Goal: Find specific page/section: Find specific page/section

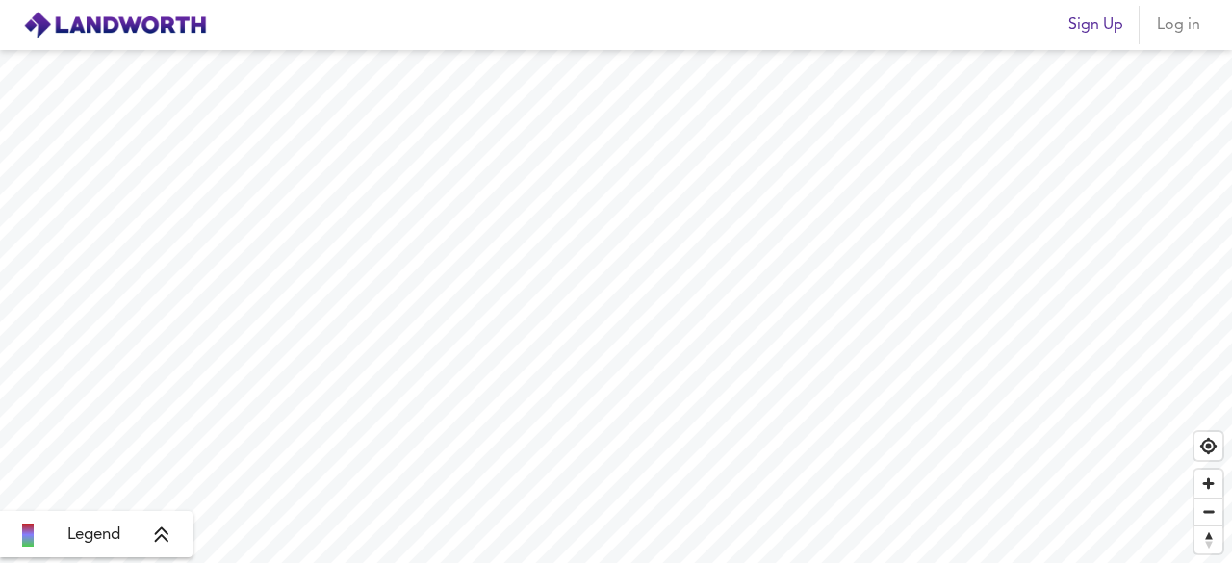
click at [173, 544] on div "Legend" at bounding box center [96, 535] width 181 height 23
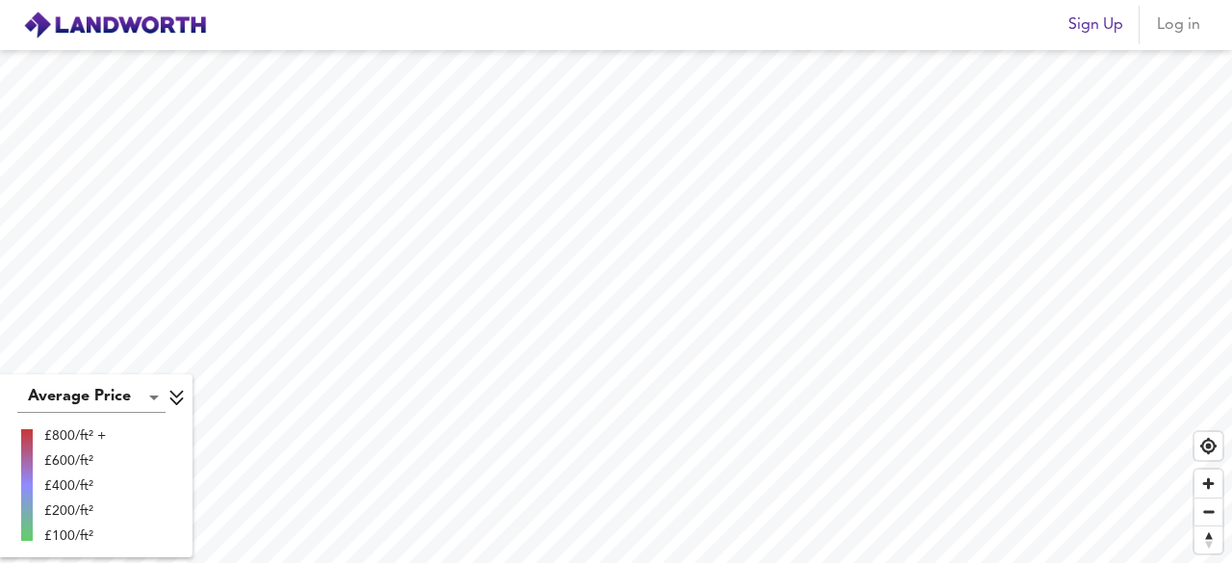
click at [178, 403] on icon at bounding box center [175, 398] width 13 height 15
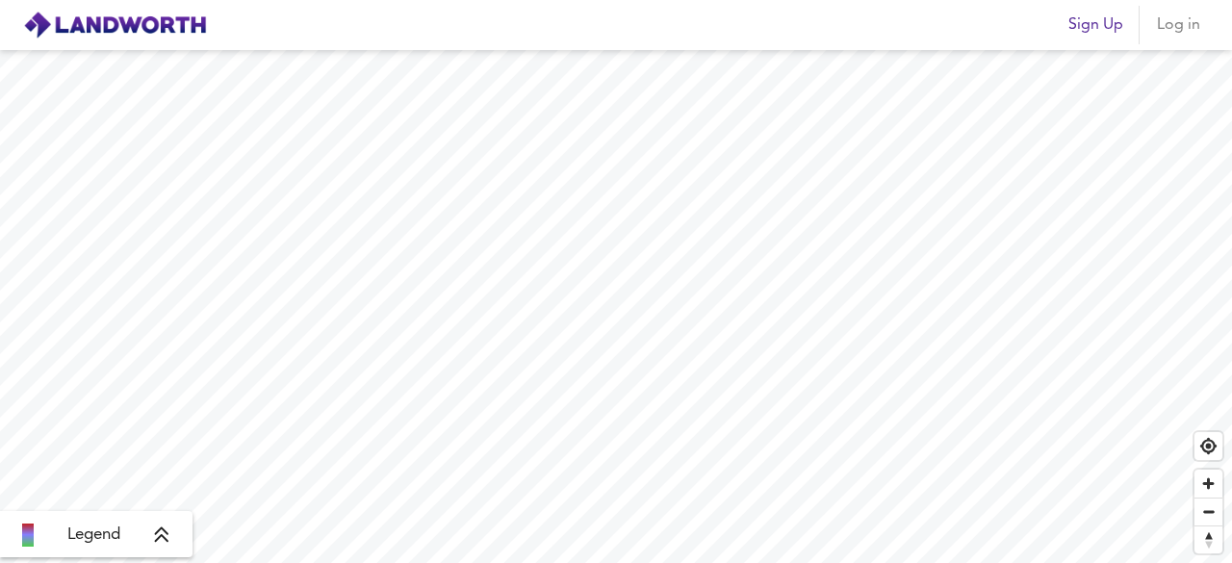
click at [678, 561] on html "Sign Up Log in Legend X Map Settings Basemap OpenStreetMap osm Heatmap Average …" at bounding box center [616, 281] width 1232 height 563
click at [156, 533] on icon at bounding box center [161, 535] width 13 height 15
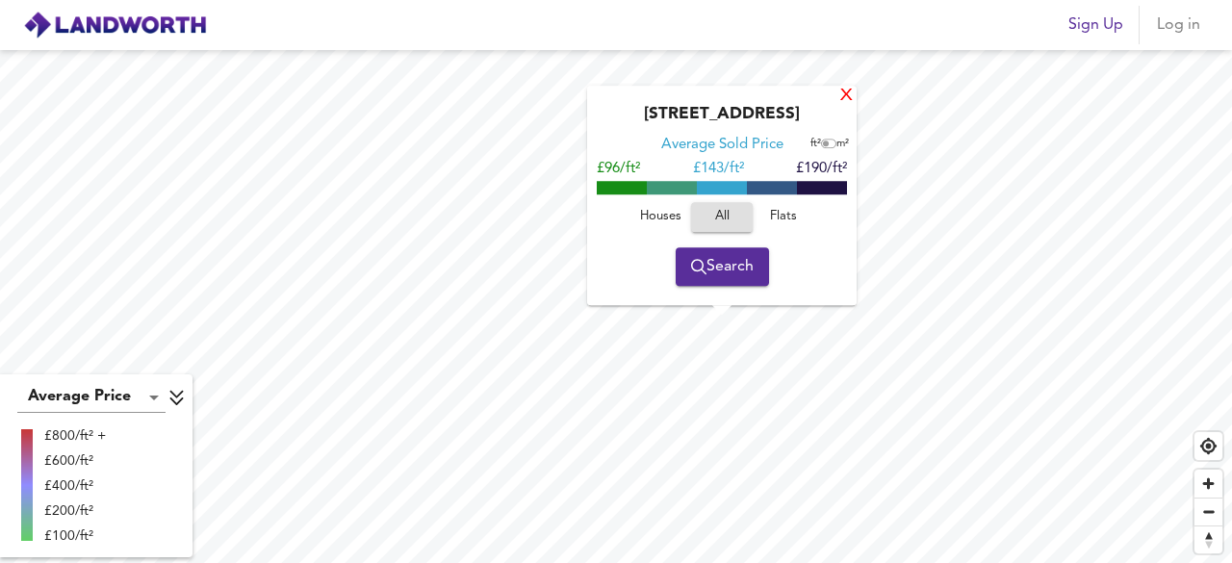
click at [853, 98] on div "X" at bounding box center [847, 97] width 16 height 18
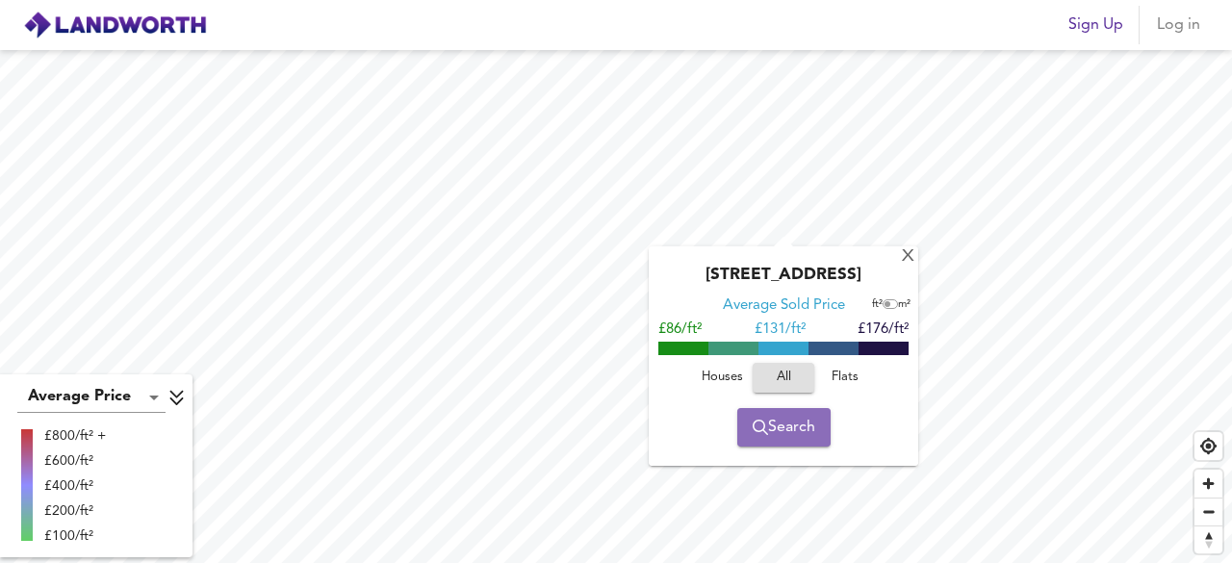
click at [768, 433] on span "Search" at bounding box center [784, 427] width 63 height 27
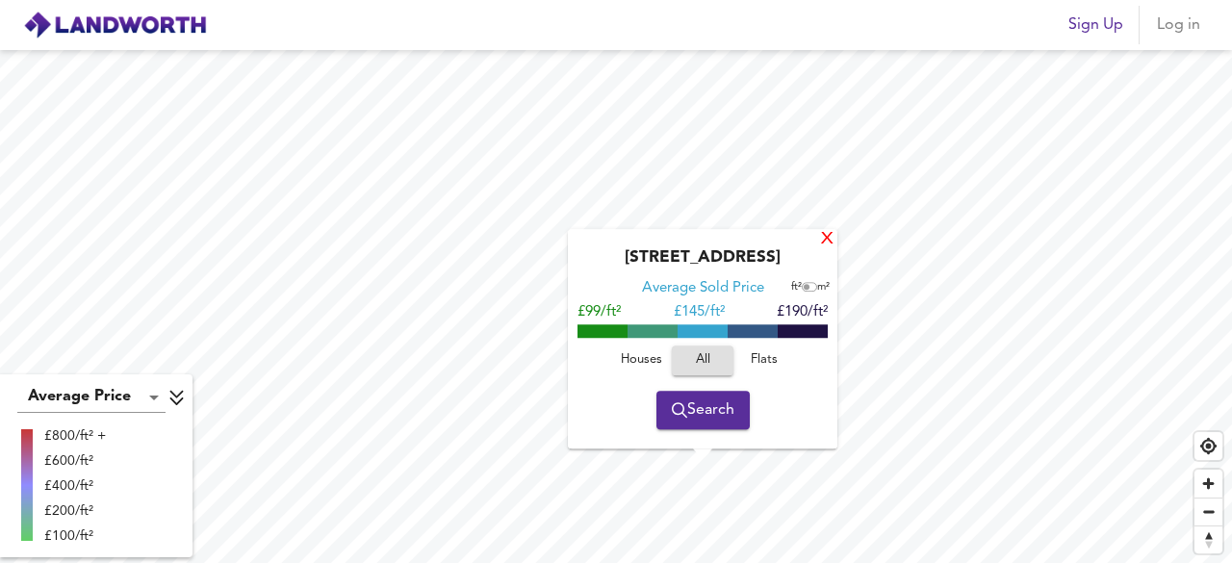
click at [833, 244] on div "X" at bounding box center [827, 240] width 16 height 18
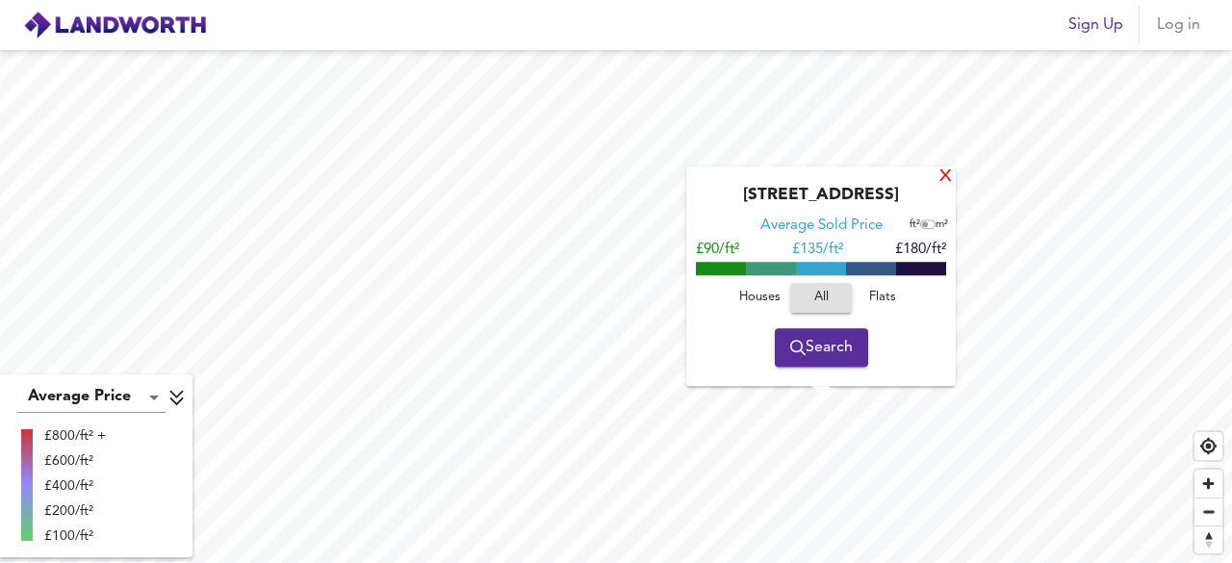
click at [949, 179] on div "X" at bounding box center [946, 177] width 16 height 18
